Goal: Task Accomplishment & Management: Manage account settings

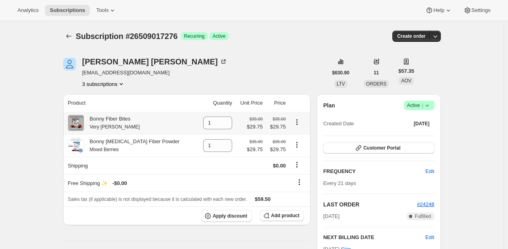
click at [297, 124] on icon "Product actions" at bounding box center [297, 122] width 8 height 8
click at [215, 126] on div "1" at bounding box center [217, 122] width 29 height 13
click at [222, 118] on icon at bounding box center [226, 120] width 8 height 8
type input "2"
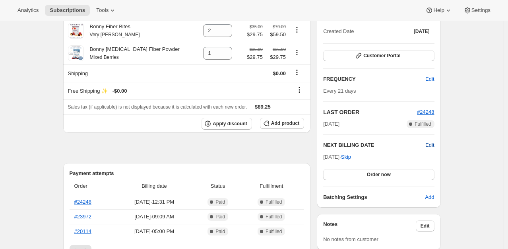
click at [431, 143] on span "Edit" at bounding box center [429, 145] width 9 height 8
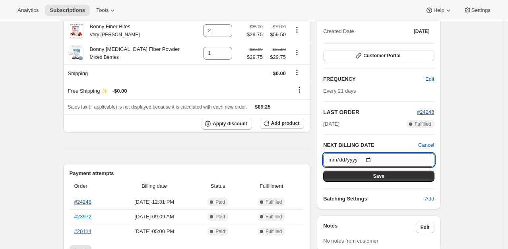
click at [369, 160] on input "[DATE]" at bounding box center [378, 160] width 111 height 14
type input "[DATE]"
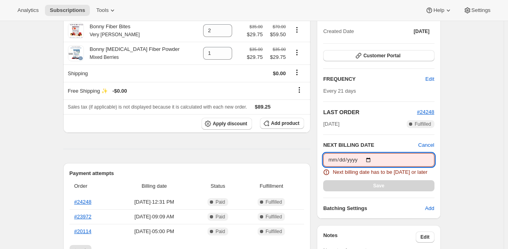
click at [372, 158] on input "[DATE]" at bounding box center [378, 160] width 111 height 14
click at [431, 143] on span "Cancel" at bounding box center [426, 145] width 16 height 8
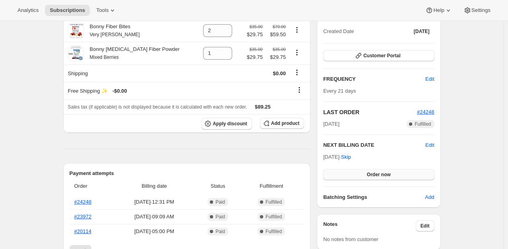
click at [384, 175] on span "Order now" at bounding box center [379, 174] width 24 height 6
click at [384, 175] on span "Click to confirm" at bounding box center [378, 174] width 36 height 6
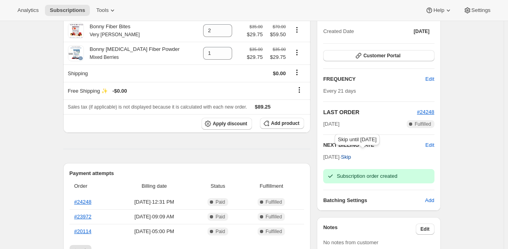
click at [351, 157] on span "Skip" at bounding box center [346, 157] width 10 height 8
